Goal: Task Accomplishment & Management: Complete application form

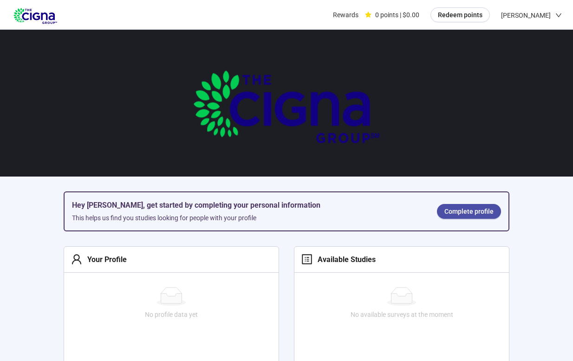
scroll to position [50, 0]
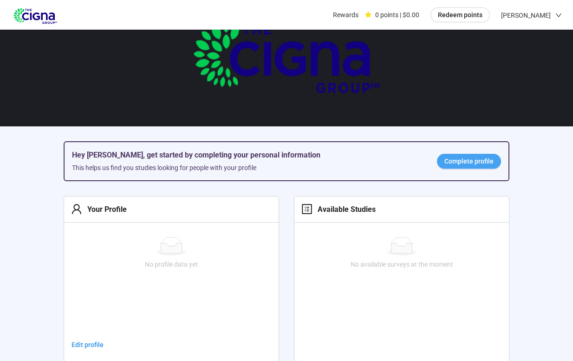
click at [450, 163] on span "Complete profile" at bounding box center [468, 161] width 49 height 10
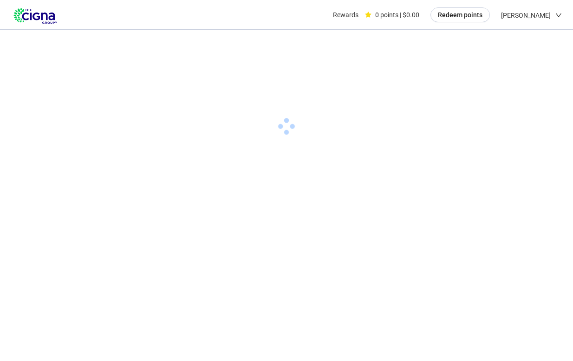
scroll to position [0, 0]
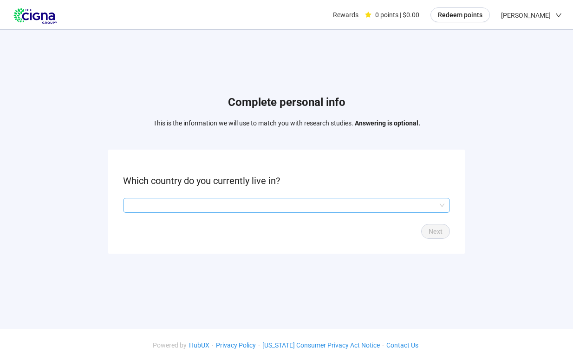
click at [221, 209] on input "search" at bounding box center [287, 205] width 316 height 14
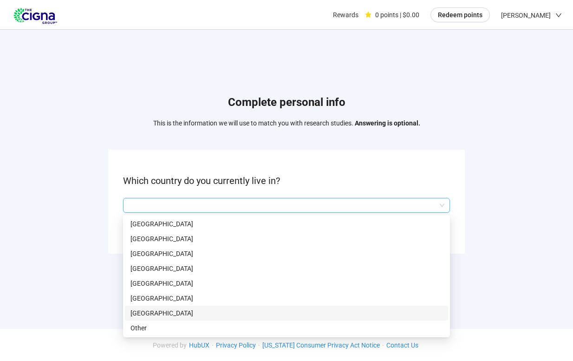
click at [194, 311] on p "[GEOGRAPHIC_DATA]" at bounding box center [287, 313] width 312 height 10
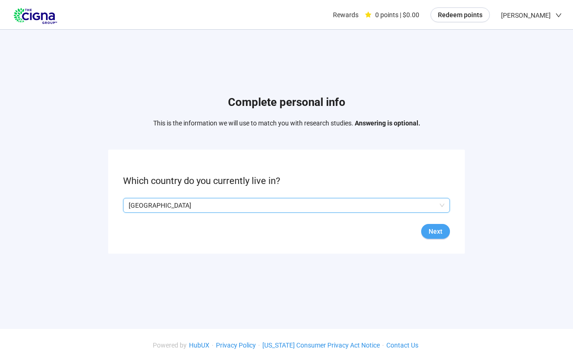
click at [435, 230] on span "Next" at bounding box center [436, 231] width 14 height 10
click at [377, 208] on input "search" at bounding box center [287, 205] width 316 height 14
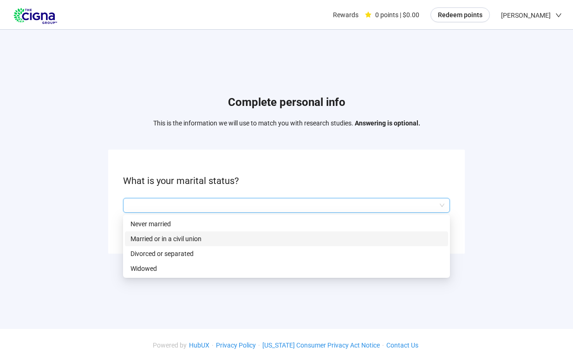
click at [366, 234] on p "Married or in a civil union" at bounding box center [287, 239] width 312 height 10
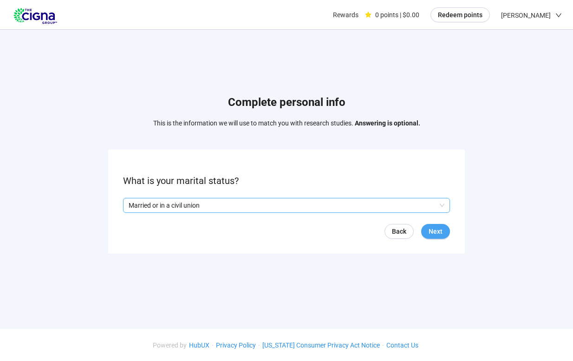
click at [438, 231] on span "Next" at bounding box center [436, 231] width 14 height 10
click at [310, 204] on input "search" at bounding box center [287, 205] width 316 height 14
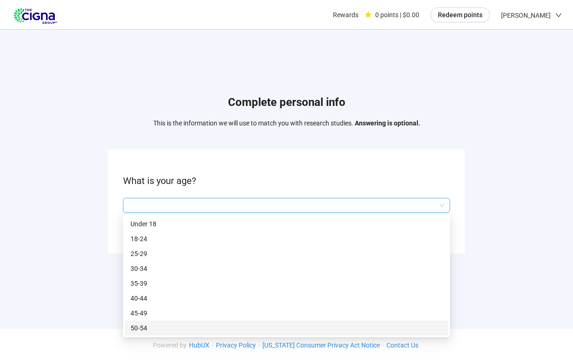
click at [274, 323] on p "50-54" at bounding box center [287, 328] width 312 height 10
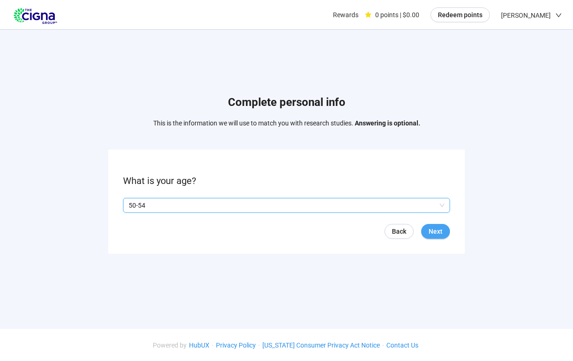
click at [439, 227] on span "Next" at bounding box center [436, 231] width 14 height 10
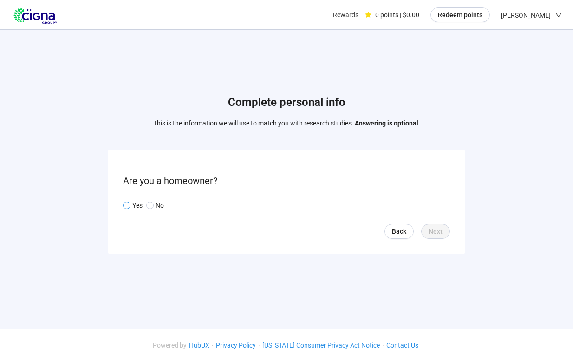
click at [132, 206] on p "Yes" at bounding box center [137, 205] width 10 height 10
click at [433, 234] on span "Next" at bounding box center [436, 231] width 14 height 10
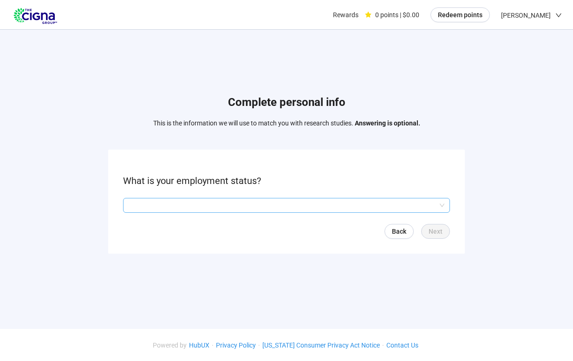
click at [159, 202] on input "search" at bounding box center [287, 205] width 316 height 14
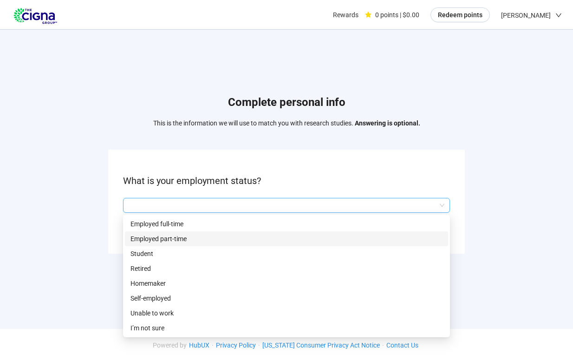
click at [159, 243] on p "Employed part-time" at bounding box center [287, 239] width 312 height 10
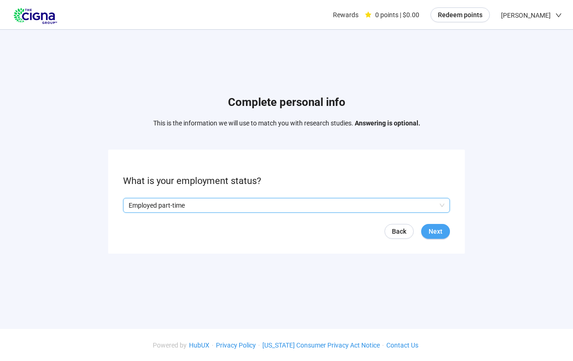
click at [430, 231] on span "Next" at bounding box center [436, 231] width 14 height 10
click at [202, 202] on input "search" at bounding box center [287, 205] width 316 height 14
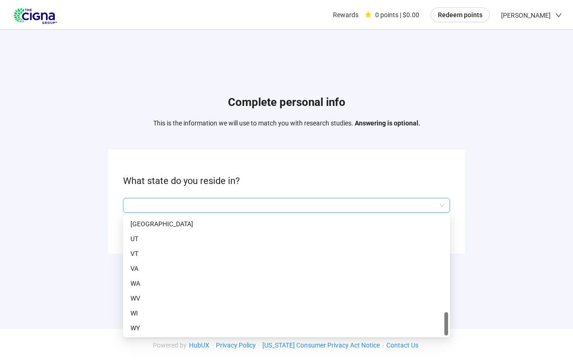
scroll to position [0, 0]
click at [188, 268] on p "VA" at bounding box center [287, 268] width 312 height 10
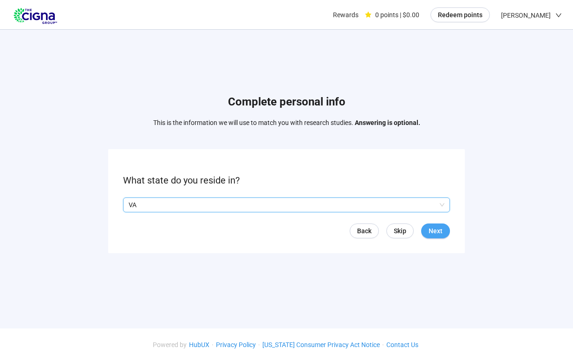
click at [432, 231] on span "Next" at bounding box center [436, 231] width 14 height 10
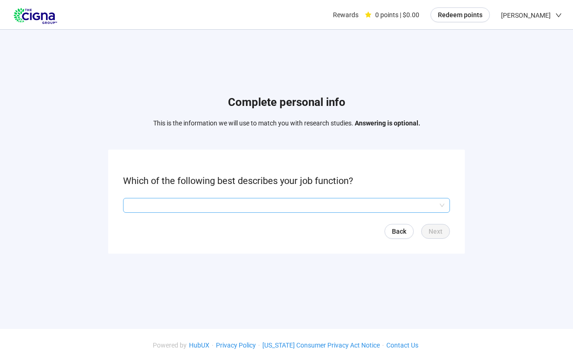
click at [416, 209] on input "search" at bounding box center [287, 205] width 316 height 14
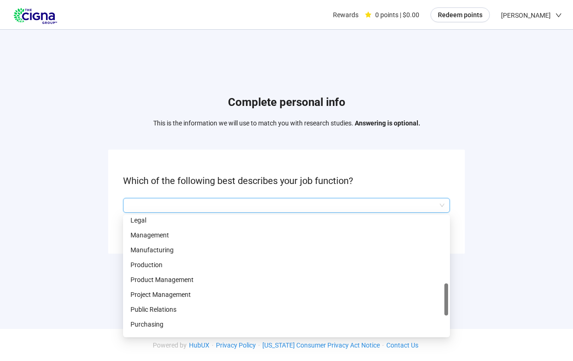
scroll to position [325, 0]
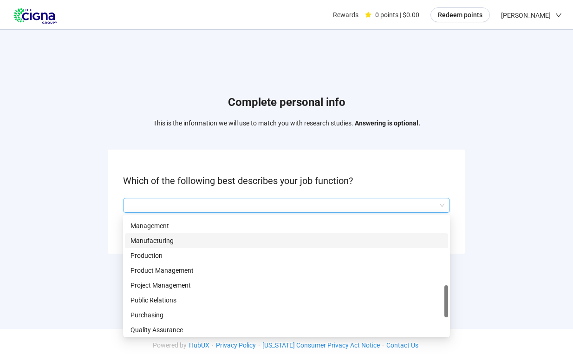
click at [386, 233] on div "Manufacturing" at bounding box center [286, 240] width 323 height 15
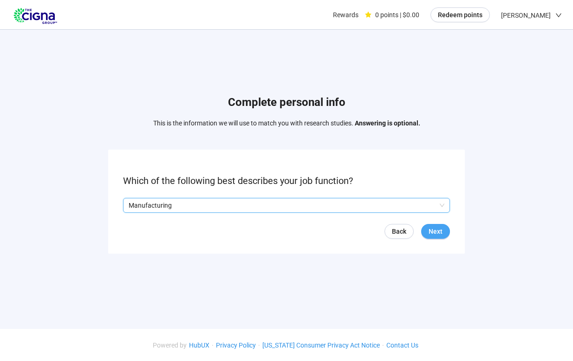
click at [437, 229] on span "Next" at bounding box center [436, 231] width 14 height 10
click at [390, 206] on input "search" at bounding box center [287, 205] width 316 height 14
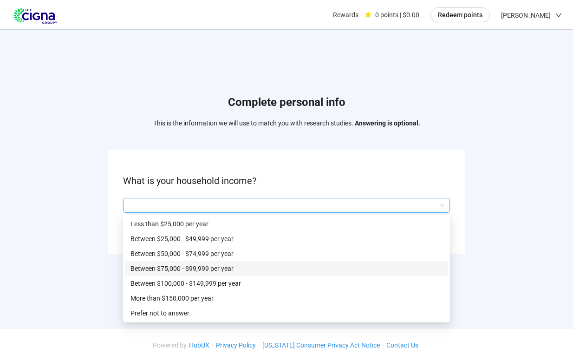
click at [370, 263] on p "Between $75,000 - $99,999 per year" at bounding box center [287, 268] width 312 height 10
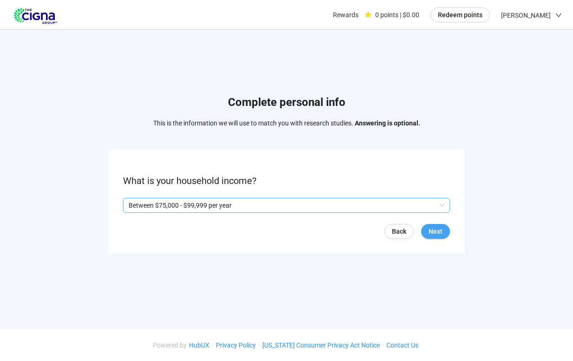
click at [437, 230] on span "Next" at bounding box center [436, 231] width 14 height 10
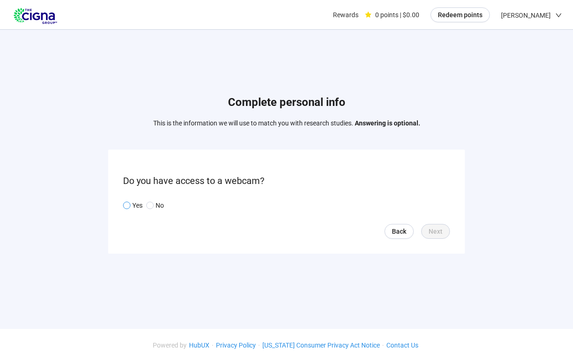
click at [137, 202] on p "Yes" at bounding box center [137, 205] width 10 height 10
click at [427, 230] on button "Next" at bounding box center [435, 231] width 29 height 15
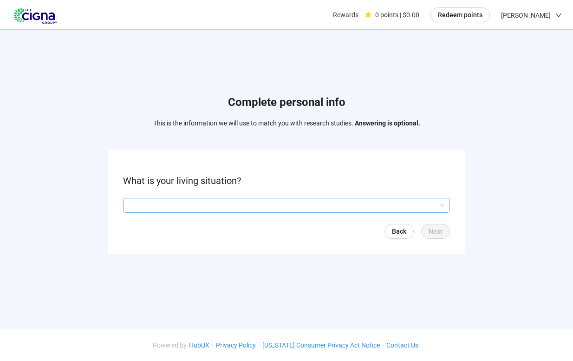
click at [411, 209] on input "search" at bounding box center [287, 205] width 316 height 14
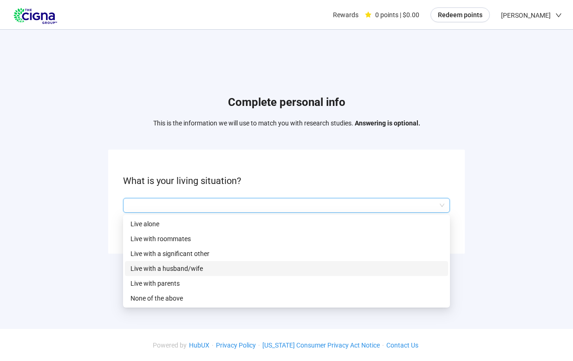
click at [370, 275] on div "Live with a husband/wife" at bounding box center [286, 268] width 323 height 15
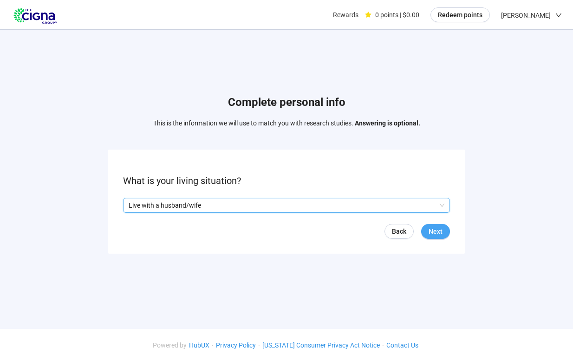
click at [440, 231] on span "Next" at bounding box center [436, 231] width 14 height 10
click at [425, 206] on input "search" at bounding box center [287, 205] width 316 height 14
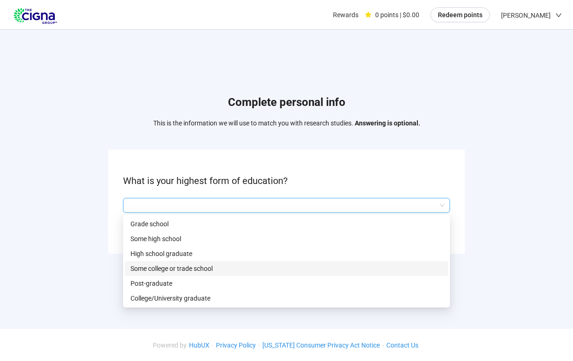
click at [399, 267] on p "Some college or trade school" at bounding box center [287, 268] width 312 height 10
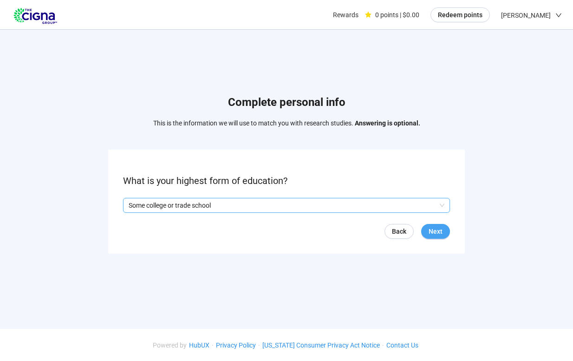
click at [444, 232] on button "Next" at bounding box center [435, 231] width 29 height 15
click at [399, 211] on input "search" at bounding box center [287, 205] width 316 height 14
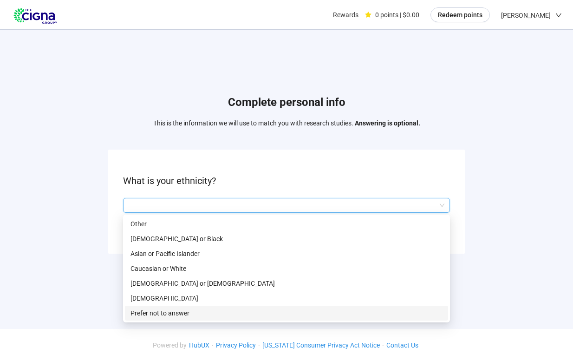
click at [367, 313] on p "Prefer not to answer" at bounding box center [287, 313] width 312 height 10
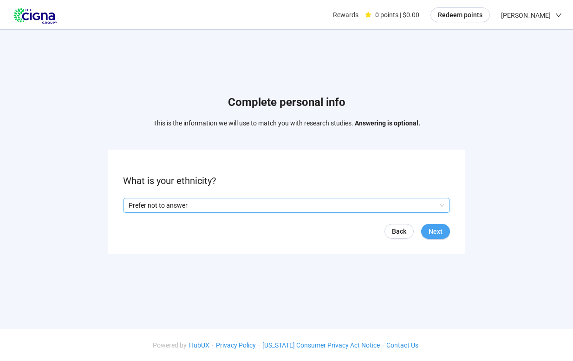
click at [436, 229] on span "Next" at bounding box center [436, 231] width 14 height 10
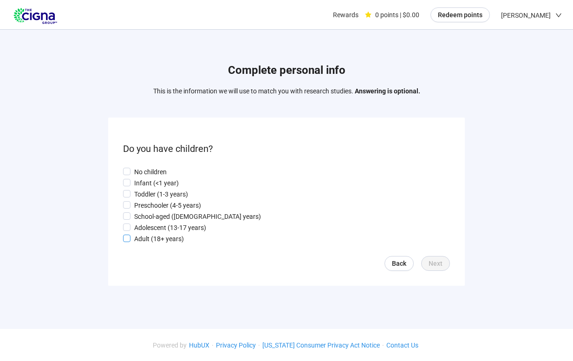
click at [177, 242] on p "Adult (18+ years)" at bounding box center [159, 239] width 50 height 10
click at [430, 263] on span "Next" at bounding box center [436, 263] width 14 height 10
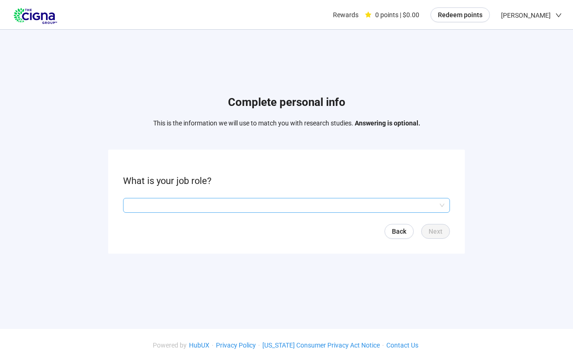
click at [408, 207] on input "search" at bounding box center [287, 205] width 316 height 14
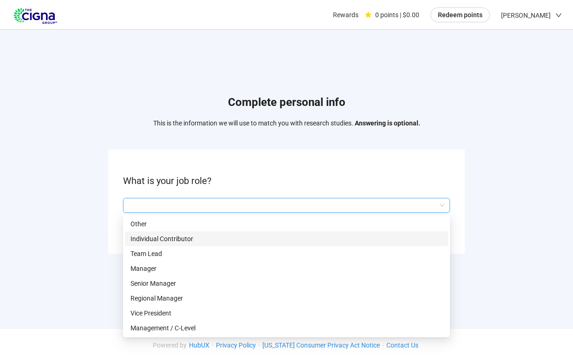
click at [374, 243] on p "Individual Contributor" at bounding box center [287, 239] width 312 height 10
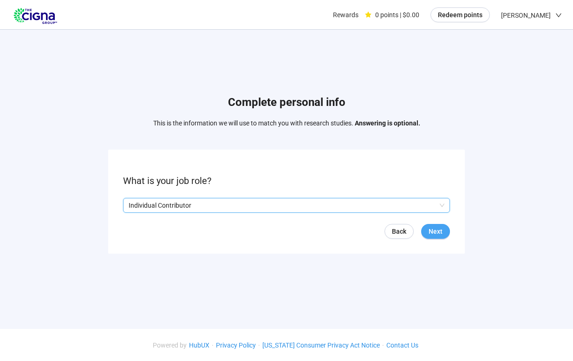
click at [436, 231] on span "Next" at bounding box center [436, 231] width 14 height 10
click at [435, 202] on input "search" at bounding box center [287, 205] width 316 height 14
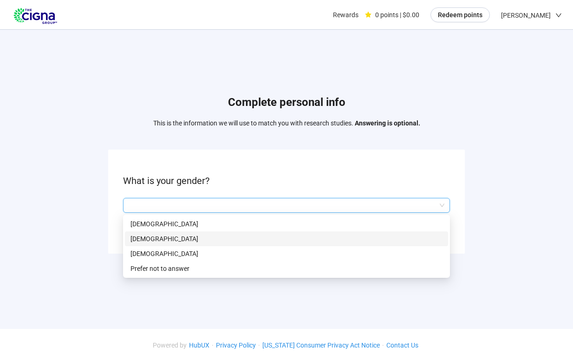
click at [420, 231] on div "[DEMOGRAPHIC_DATA]" at bounding box center [286, 238] width 323 height 15
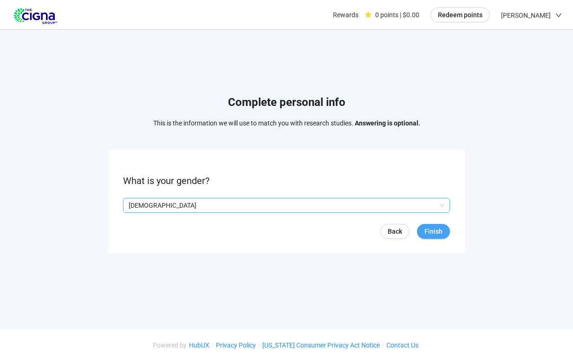
click at [431, 229] on span "Finish" at bounding box center [434, 231] width 18 height 10
